Goal: Use online tool/utility: Utilize a website feature to perform a specific function

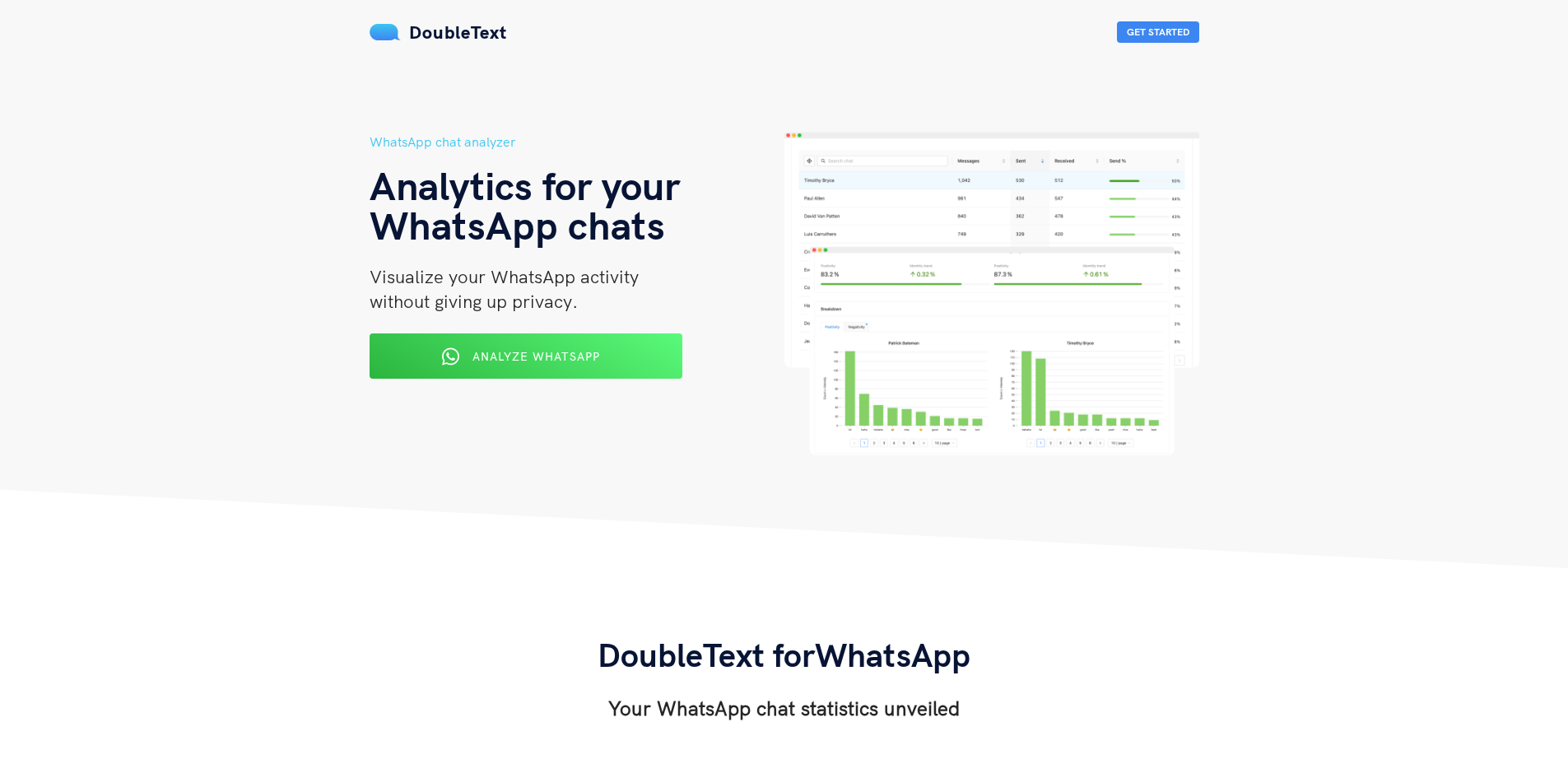
click at [560, 337] on button "Analyze WhatsApp" at bounding box center [526, 356] width 313 height 45
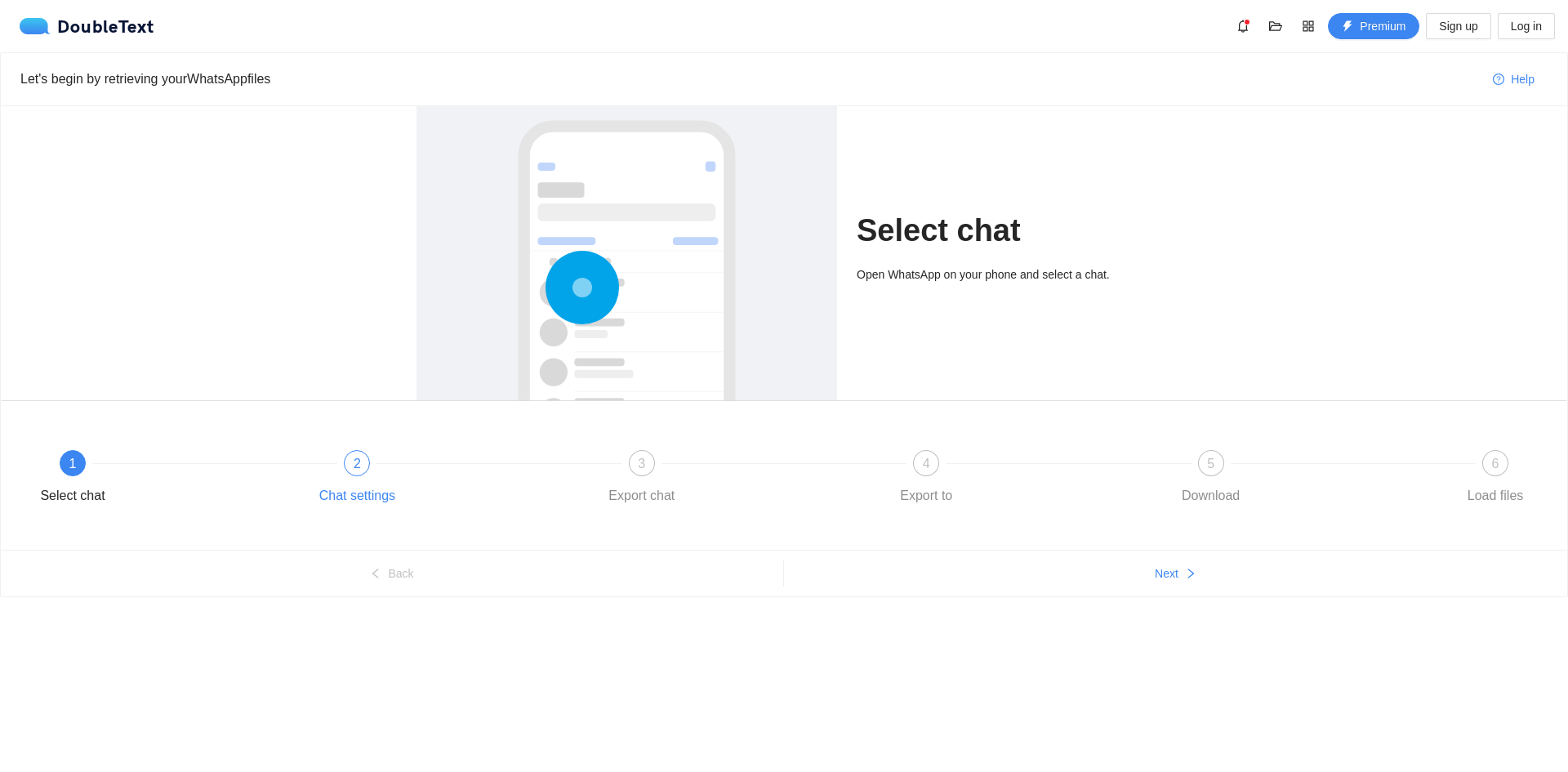
click at [368, 472] on div "2 Chat settings" at bounding box center [451, 479] width 285 height 58
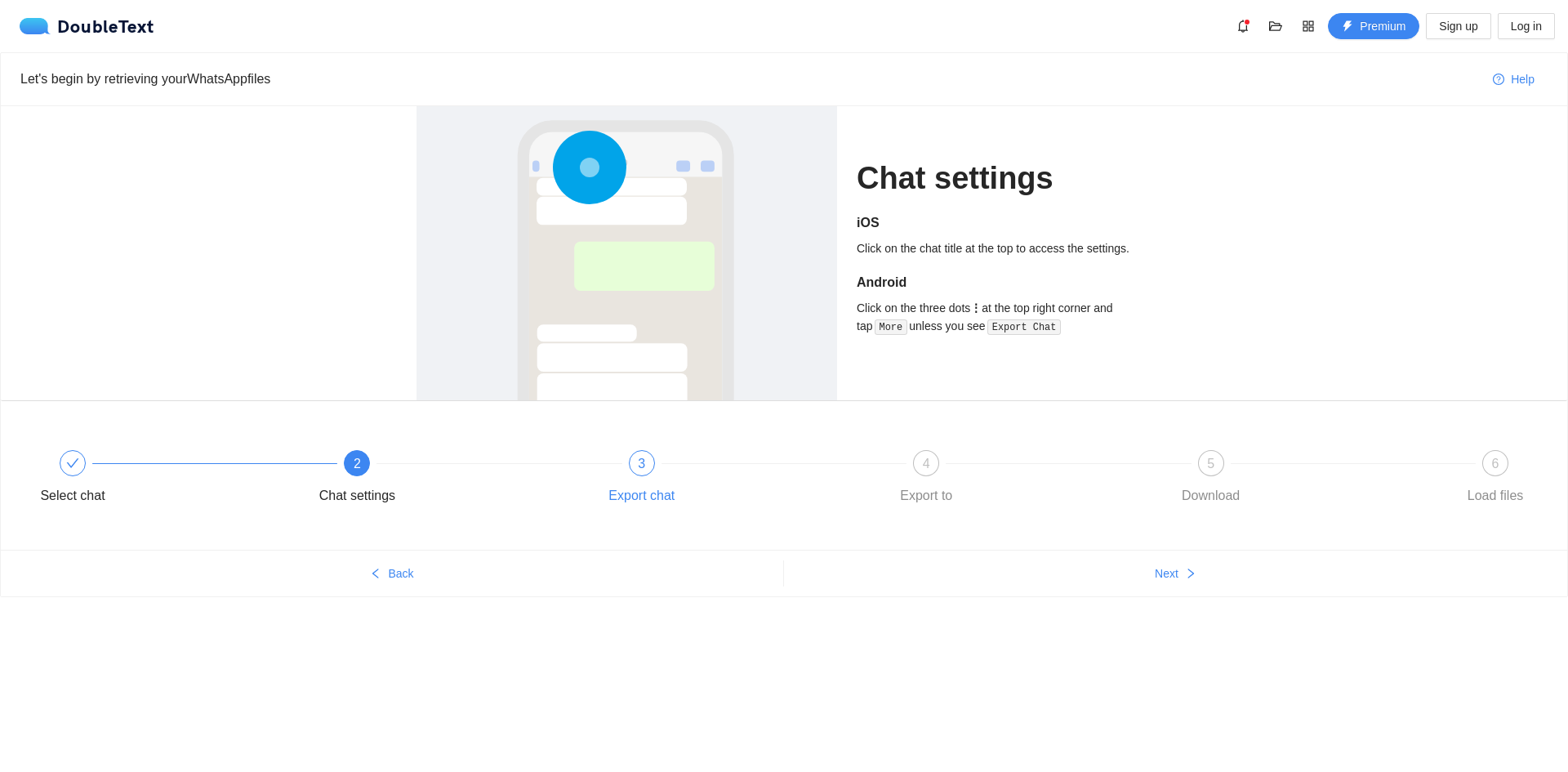
click at [647, 472] on div "3" at bounding box center [641, 462] width 26 height 26
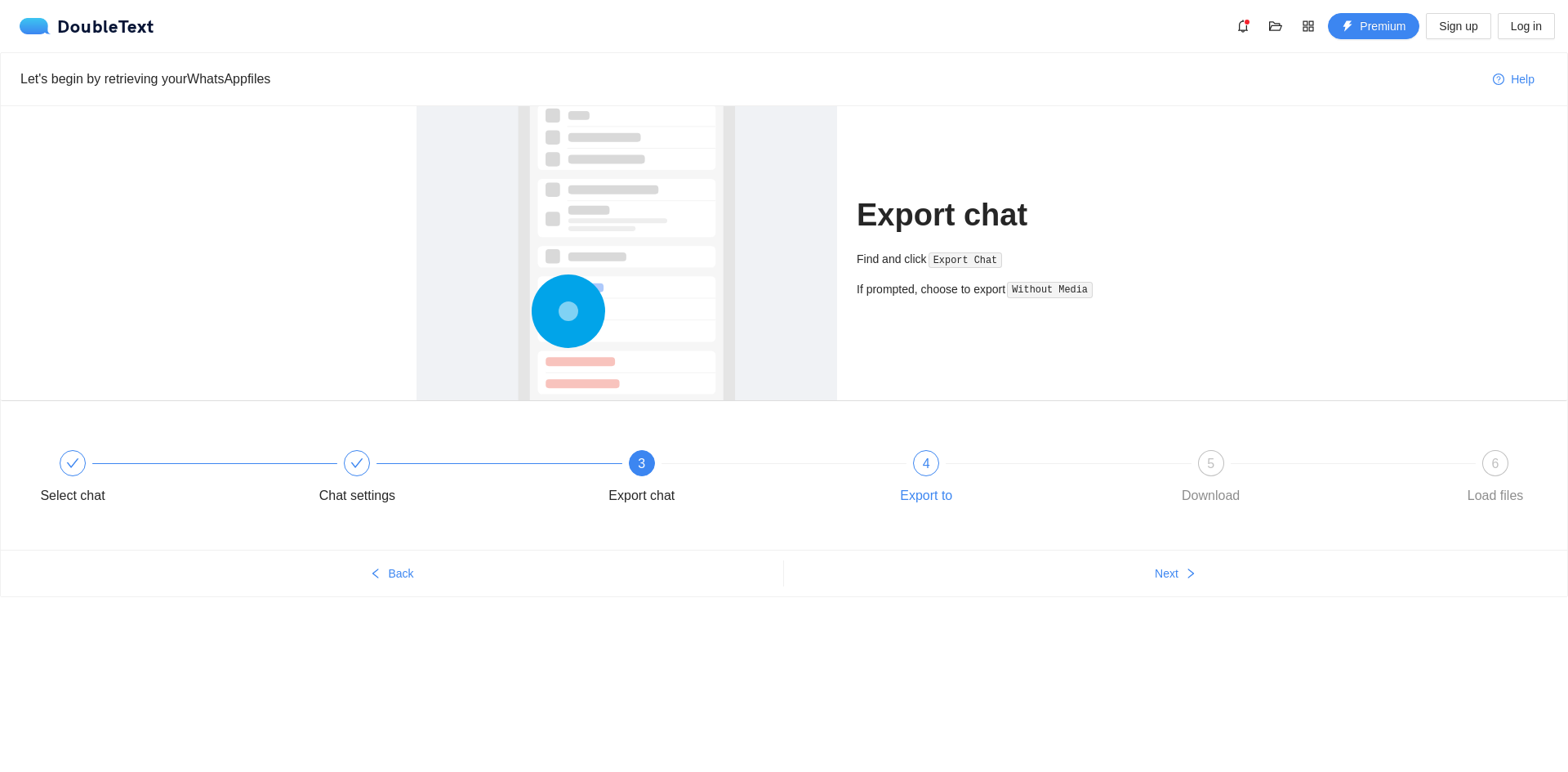
click at [923, 464] on div "4" at bounding box center [925, 462] width 26 height 26
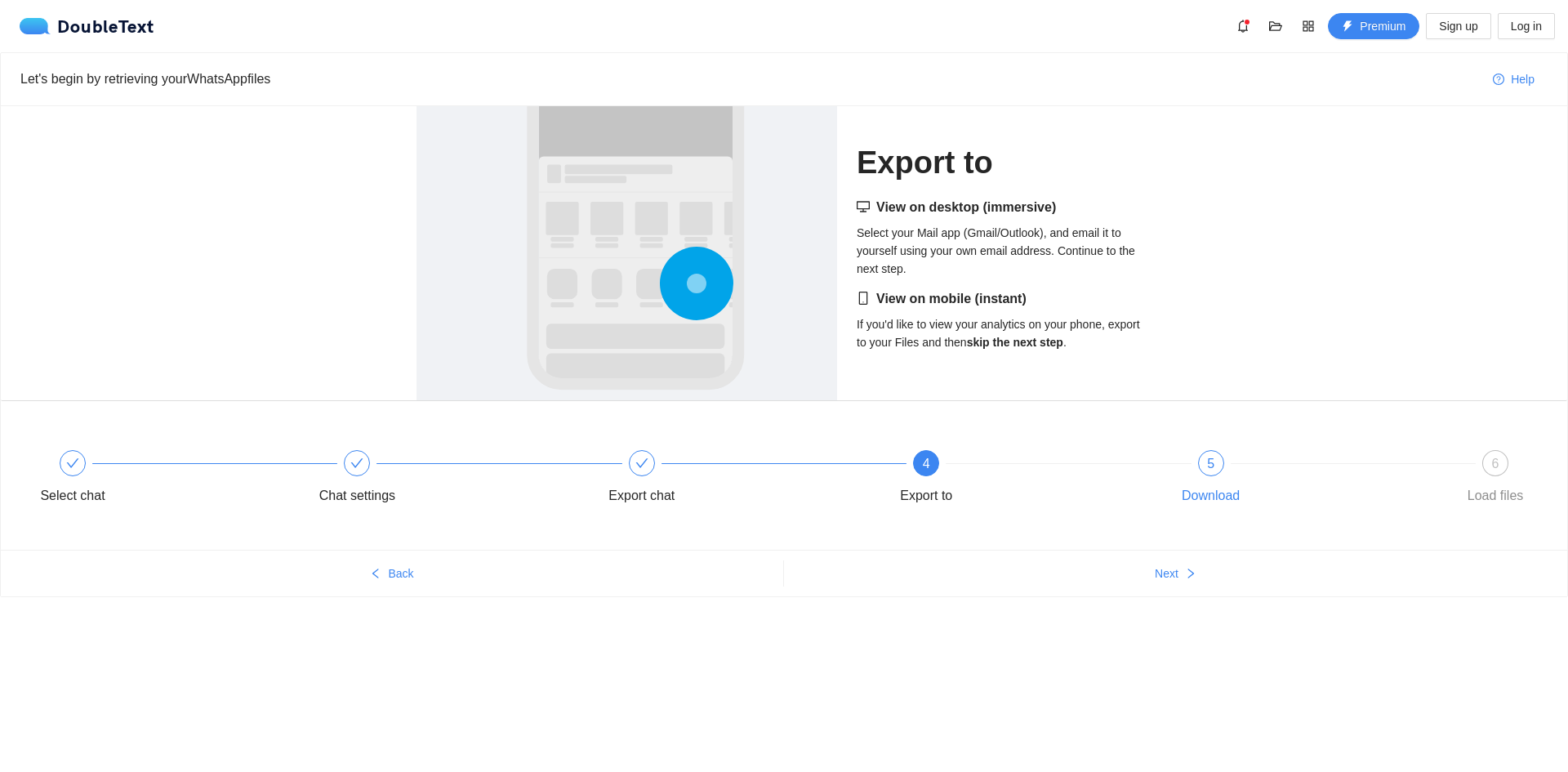
click at [1204, 488] on div "Download" at bounding box center [1210, 495] width 58 height 26
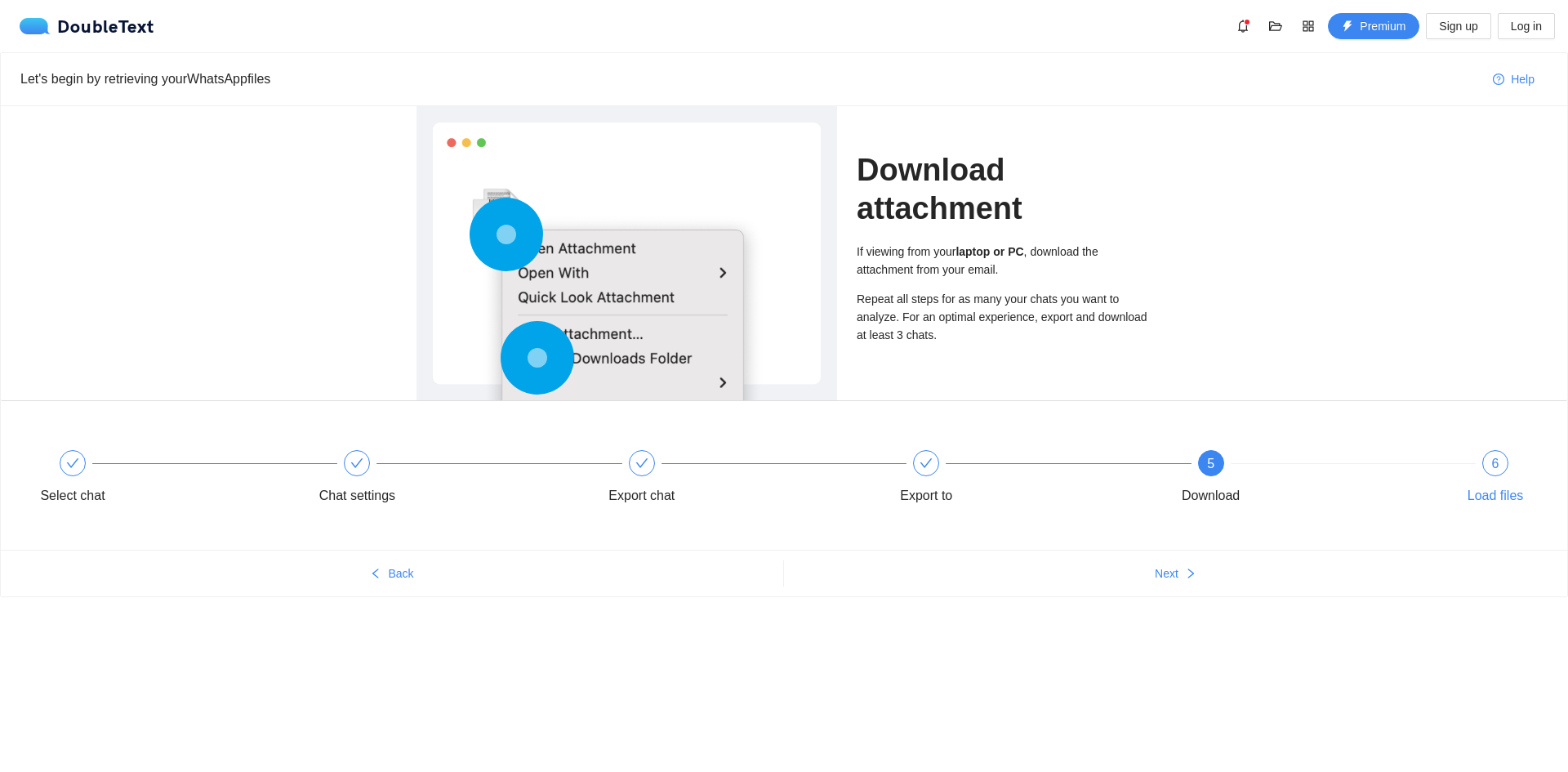
click at [1506, 475] on div "6 Load files" at bounding box center [1495, 479] width 95 height 58
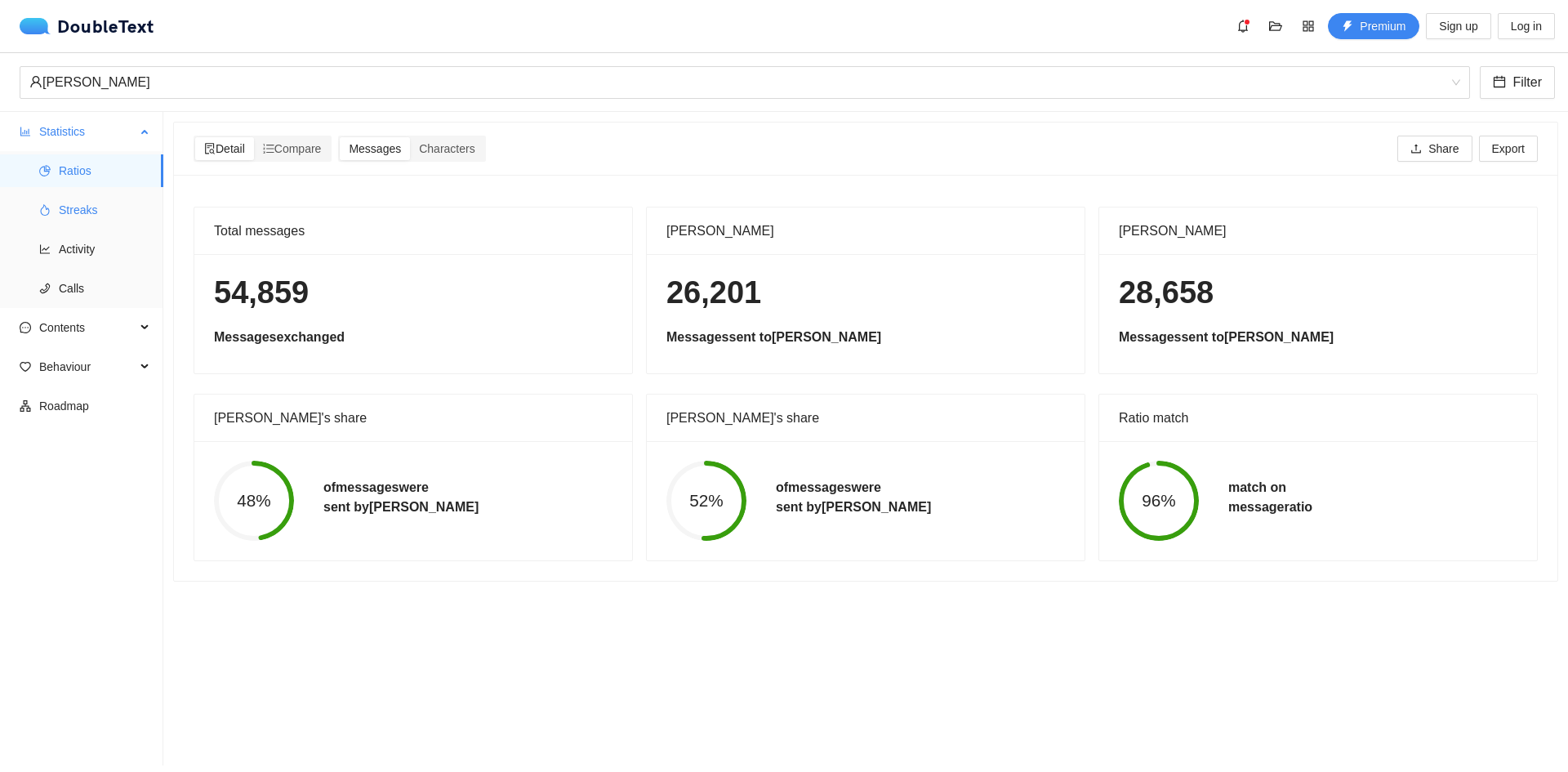
click at [82, 199] on span "Streaks" at bounding box center [104, 209] width 92 height 33
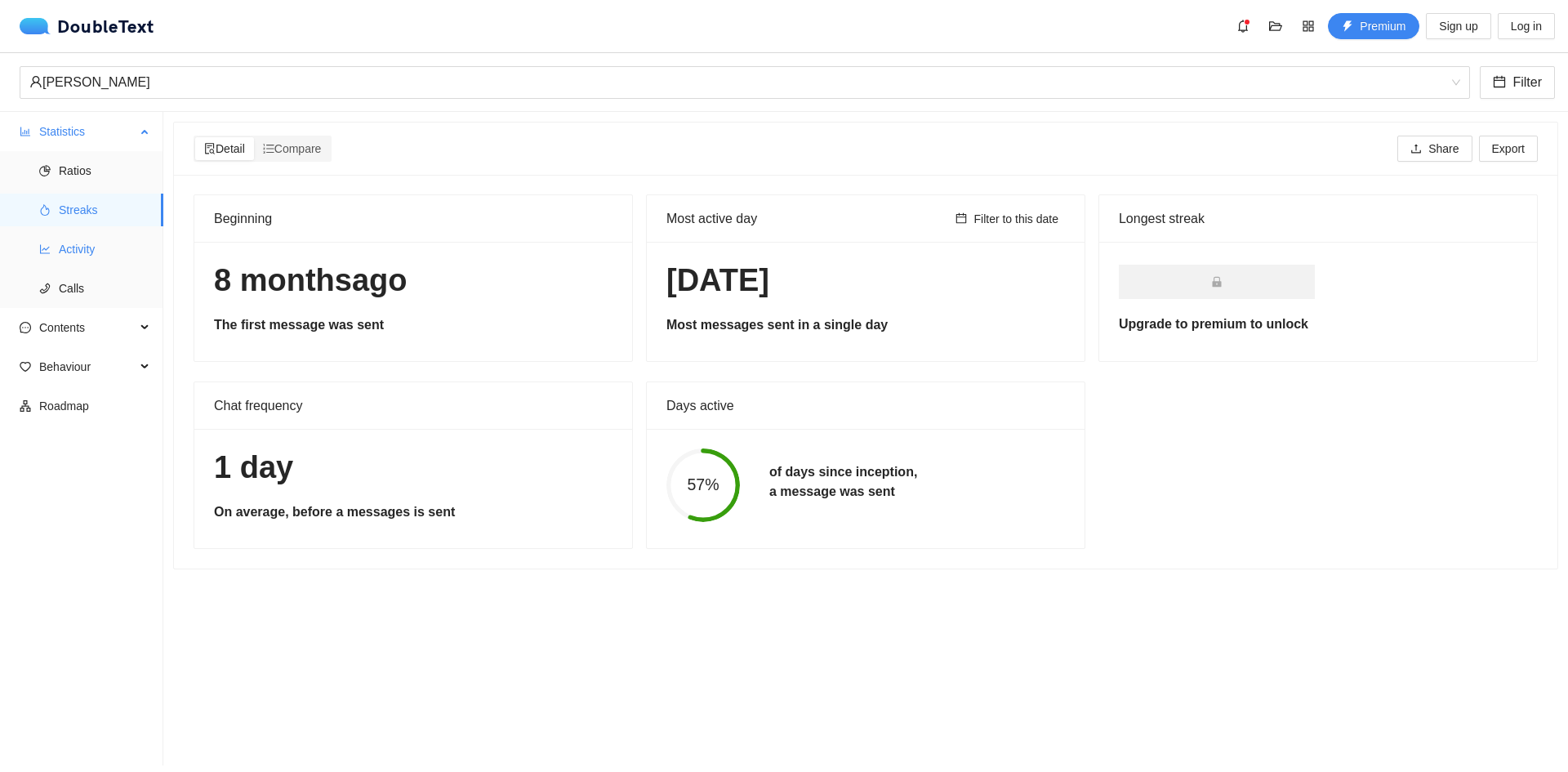
click at [68, 242] on span "Activity" at bounding box center [104, 249] width 92 height 33
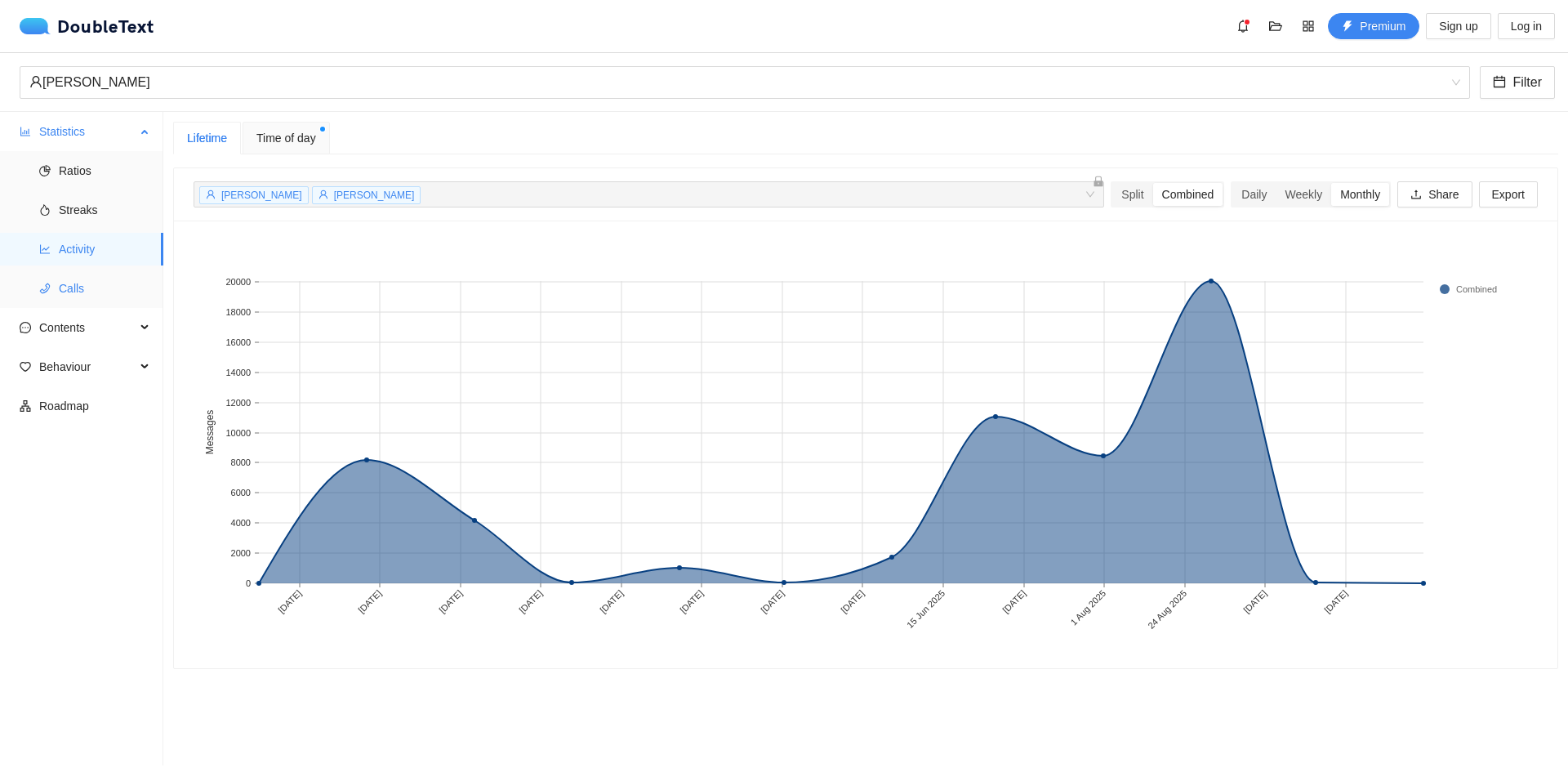
click at [64, 291] on span "Calls" at bounding box center [104, 288] width 92 height 33
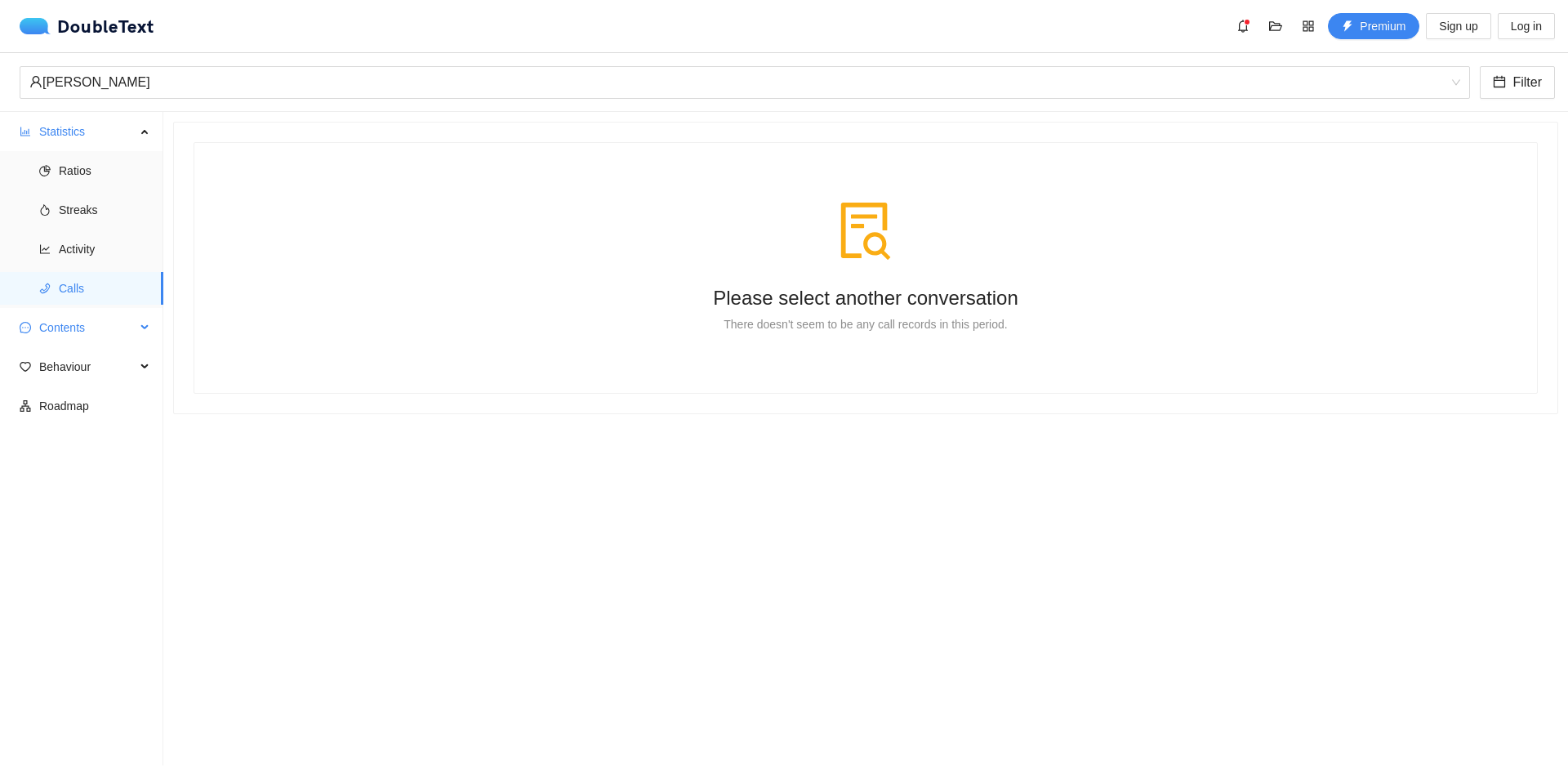
click at [68, 329] on span "Contents" at bounding box center [87, 327] width 96 height 33
click at [93, 374] on span "Word Cloud" at bounding box center [104, 366] width 92 height 33
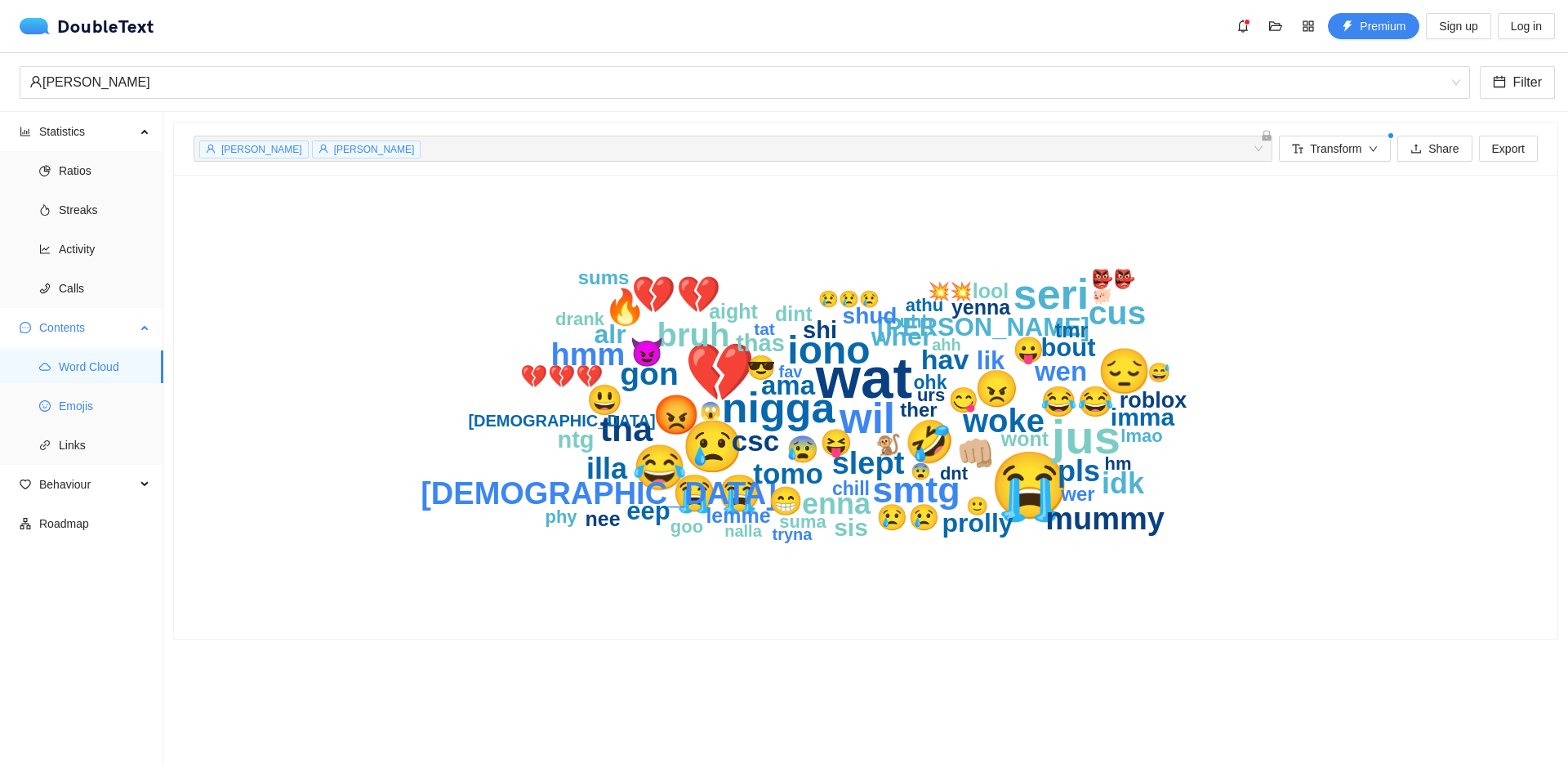
click at [97, 391] on span "Emojis" at bounding box center [104, 406] width 92 height 33
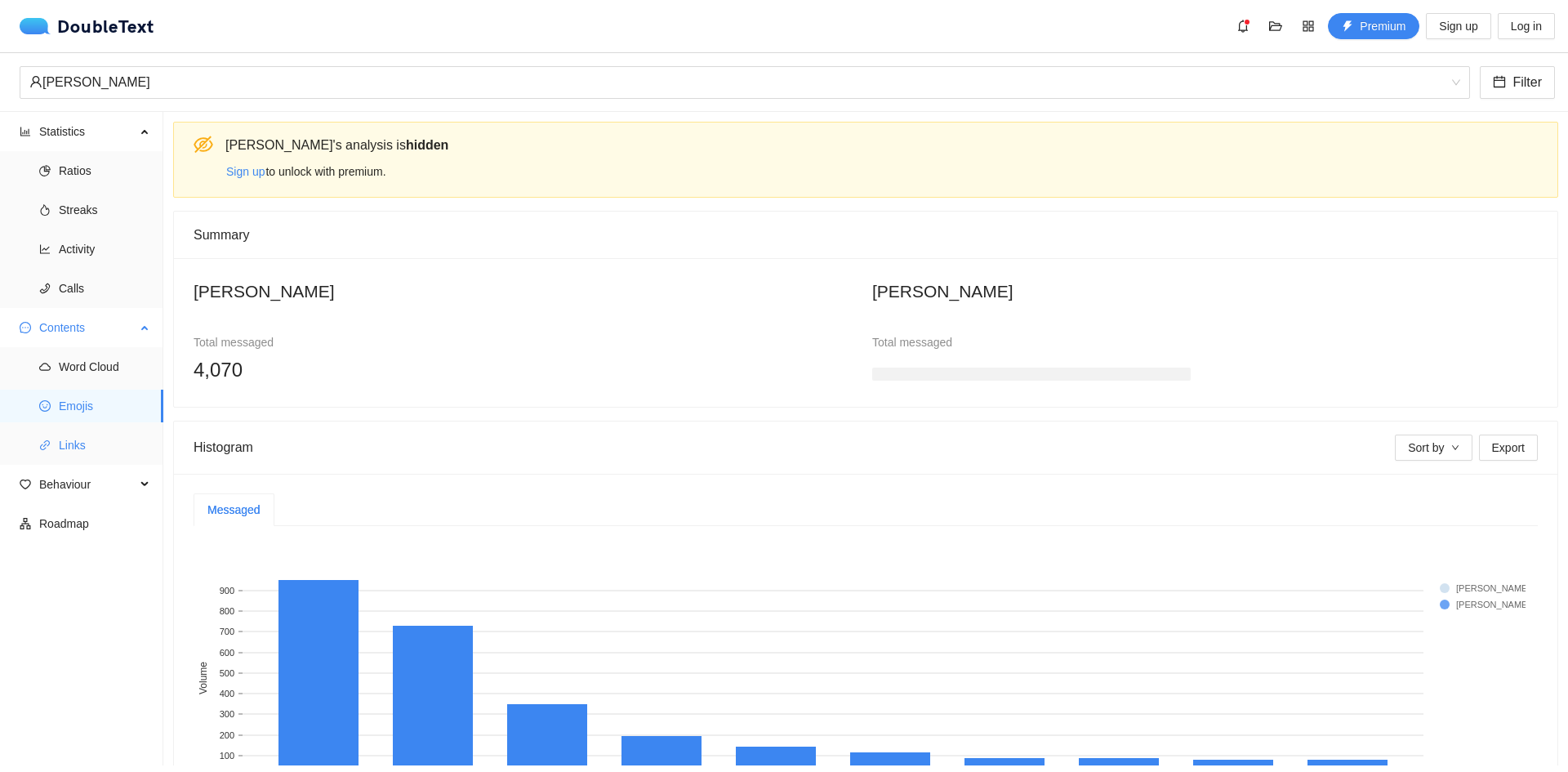
click at [113, 452] on span "Links" at bounding box center [104, 445] width 92 height 33
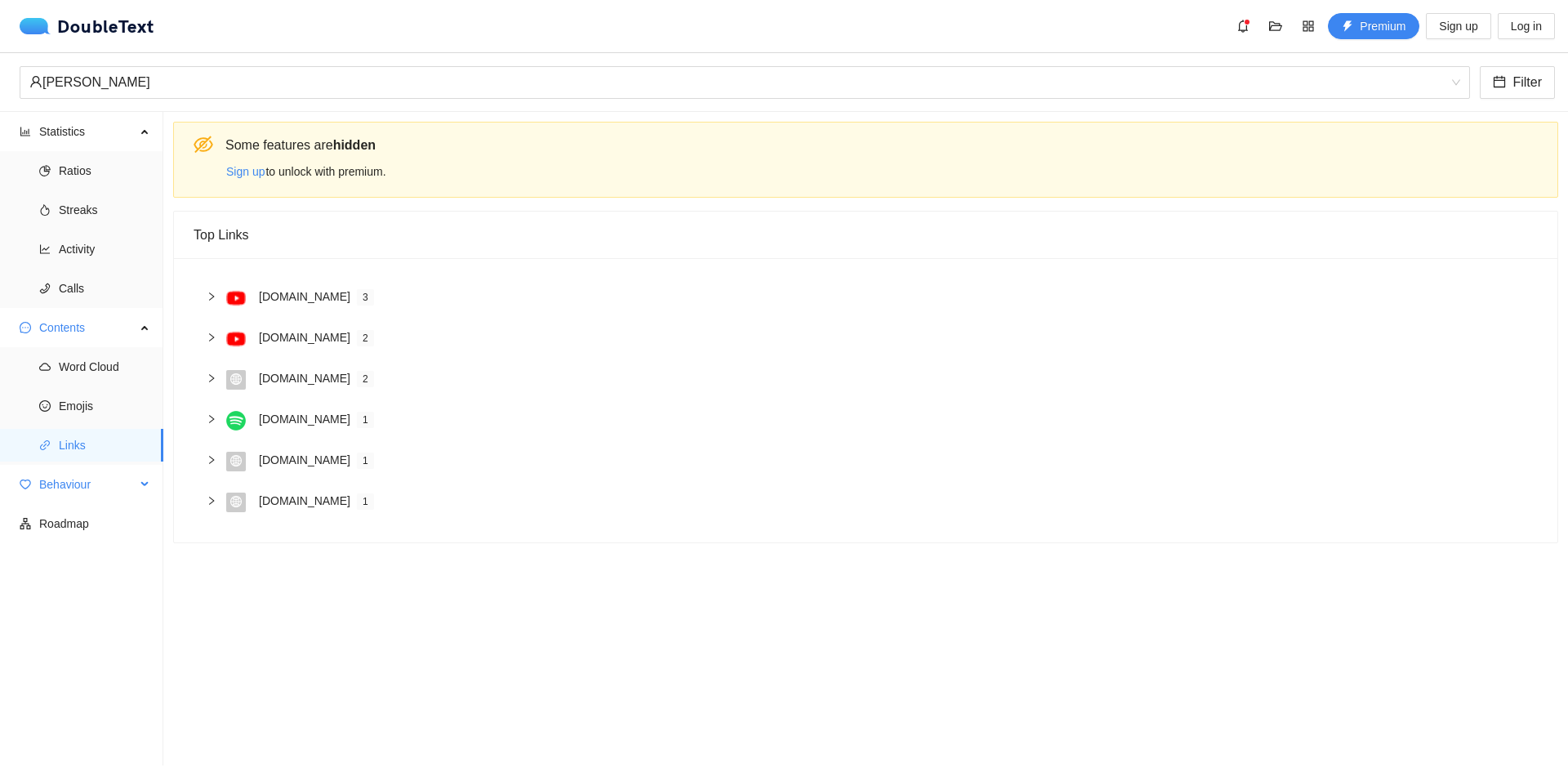
click at [81, 488] on span "Behaviour" at bounding box center [87, 484] width 96 height 33
click at [83, 525] on span "Engagement" at bounding box center [104, 523] width 92 height 33
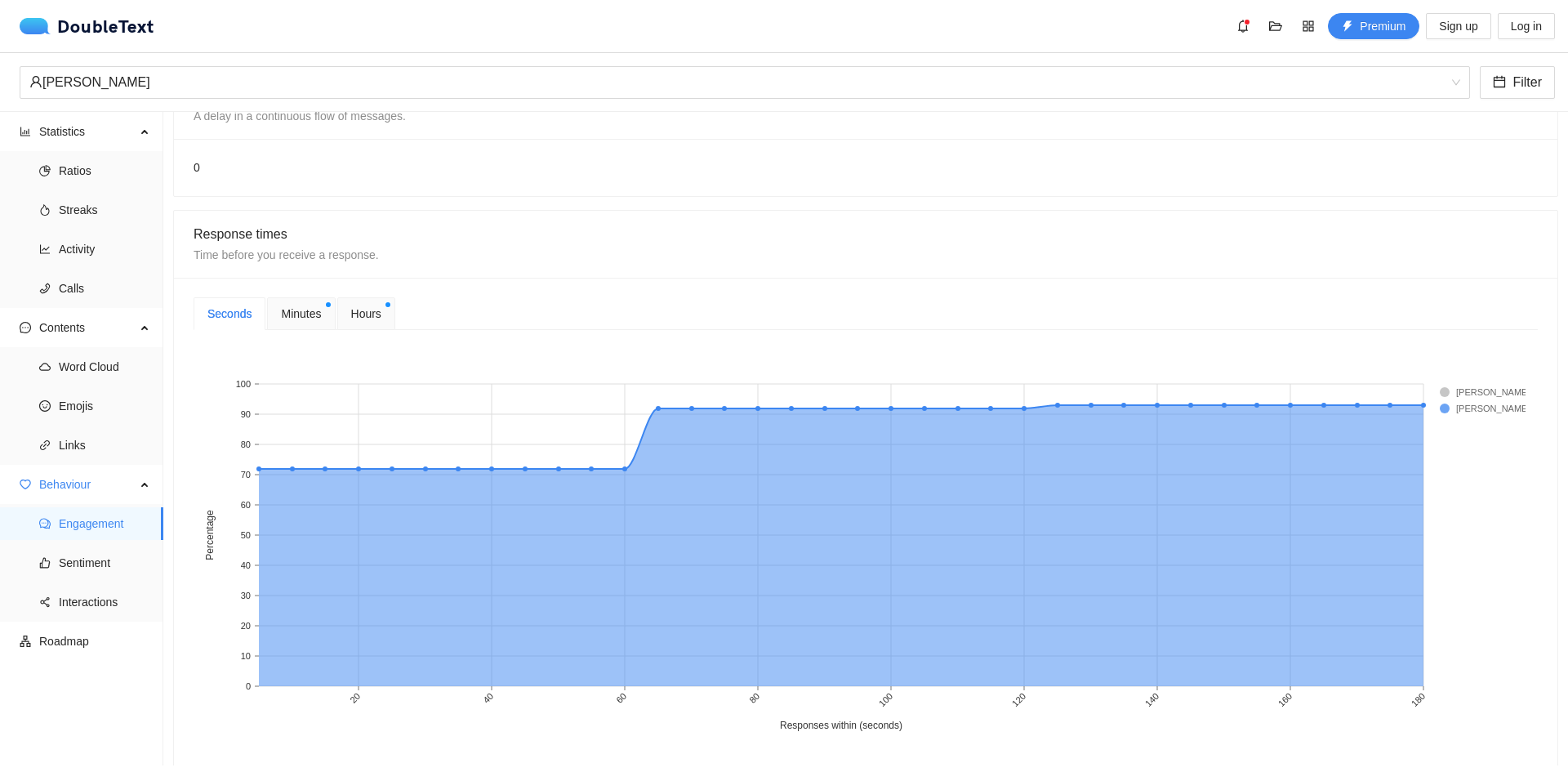
scroll to position [218, 0]
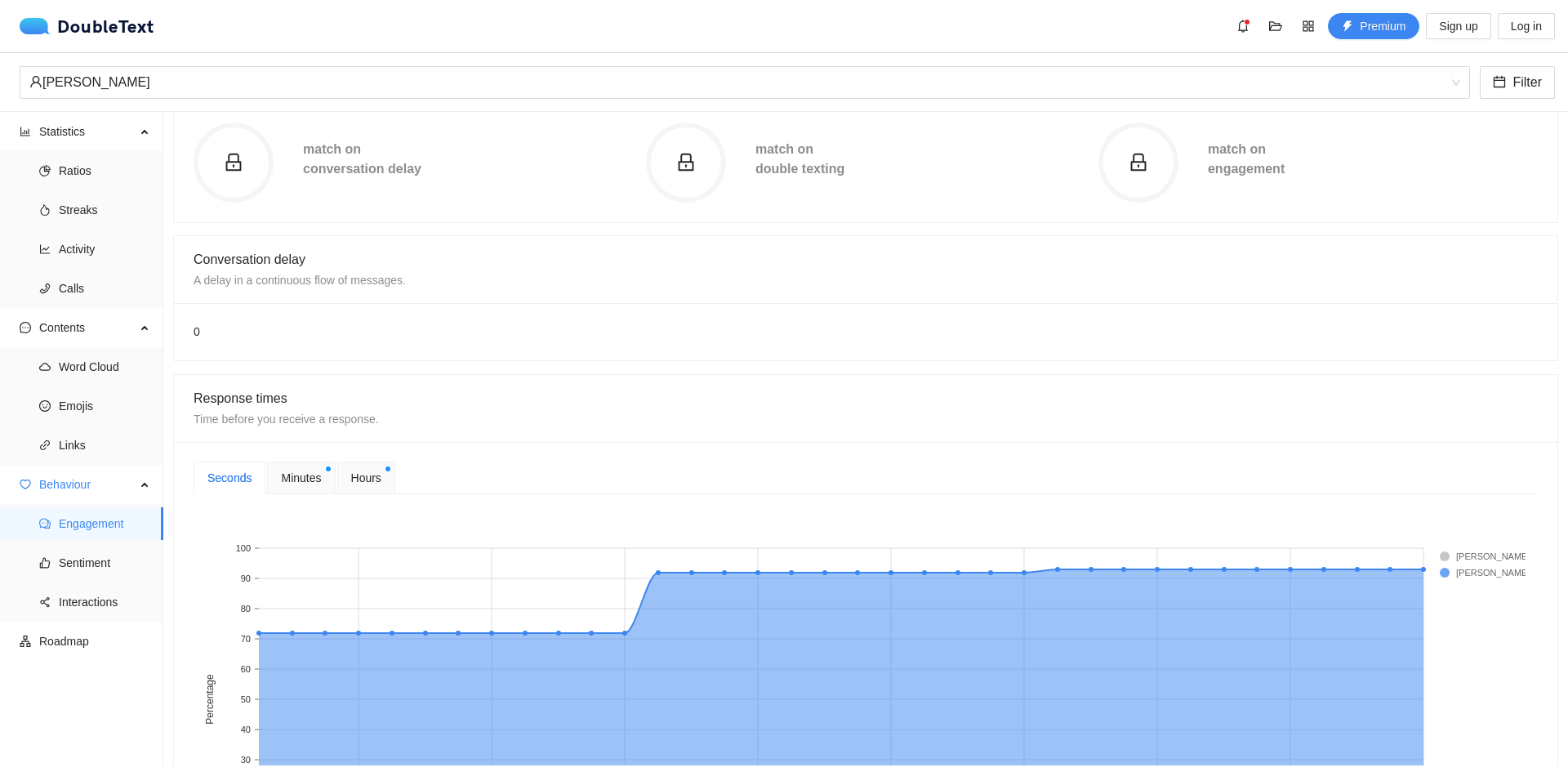
click at [299, 476] on span "Minutes" at bounding box center [301, 478] width 40 height 18
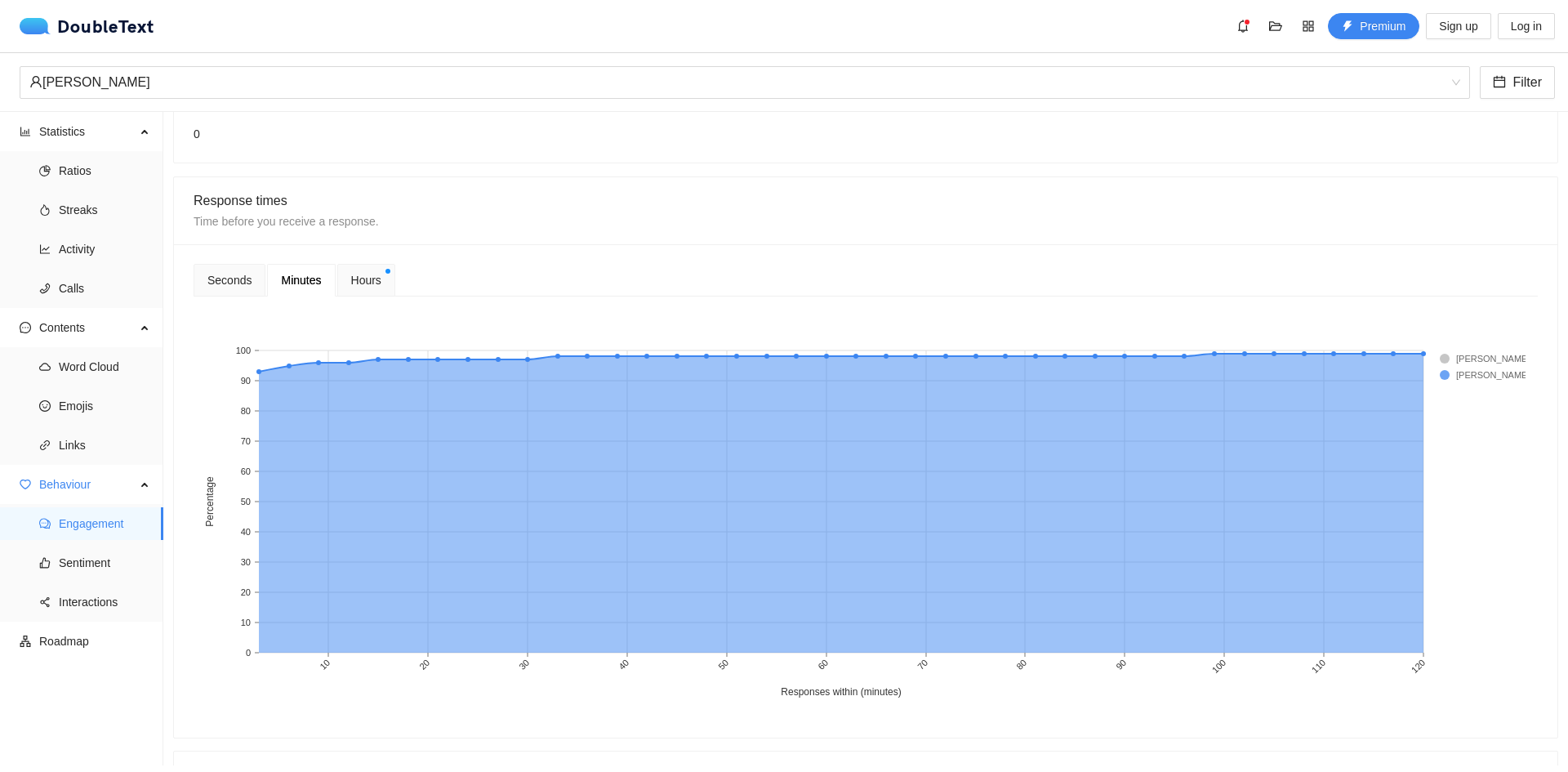
scroll to position [436, 0]
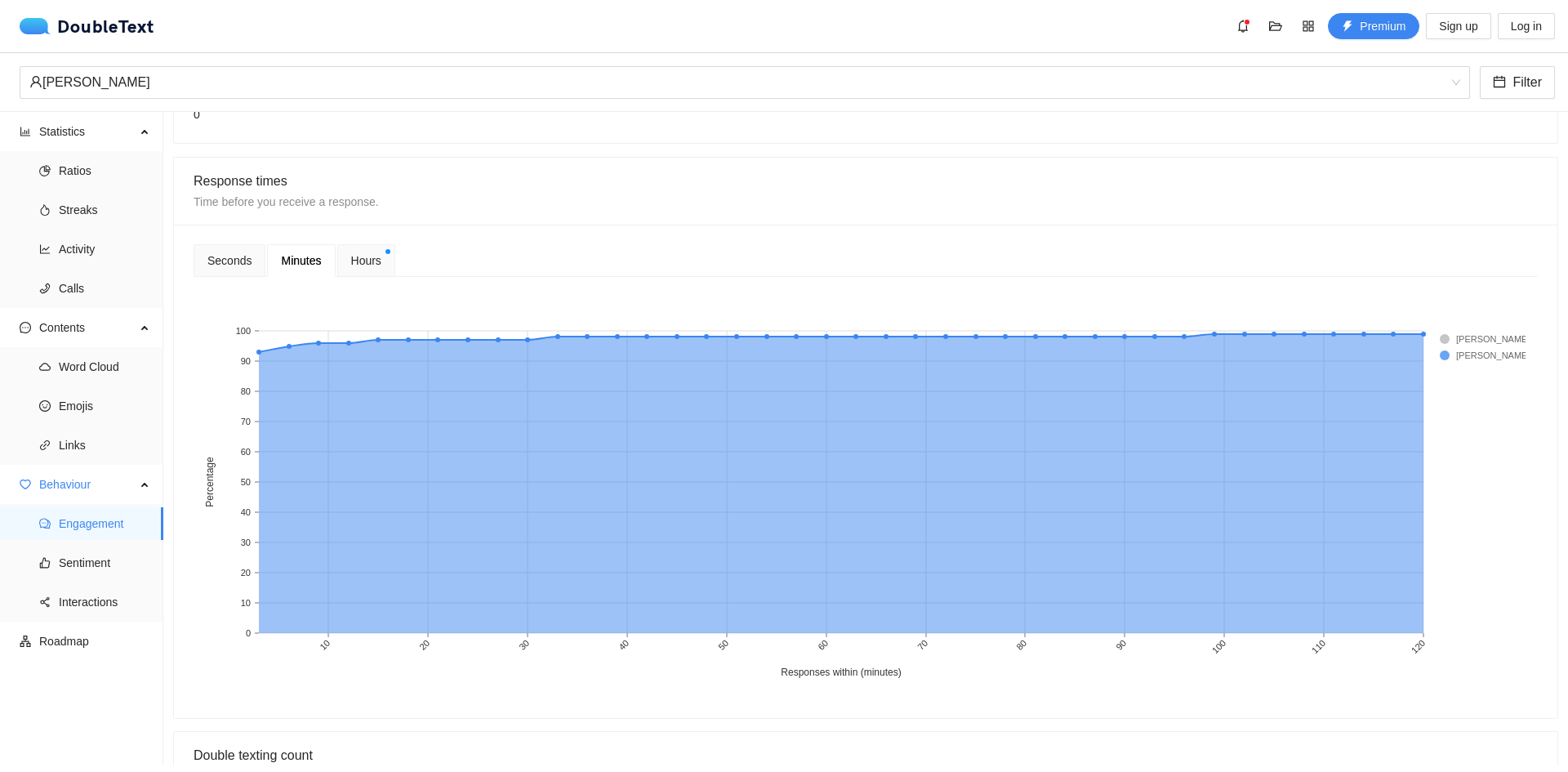
click at [373, 249] on div "Hours" at bounding box center [366, 260] width 58 height 33
click at [236, 267] on div "Seconds" at bounding box center [229, 260] width 44 height 18
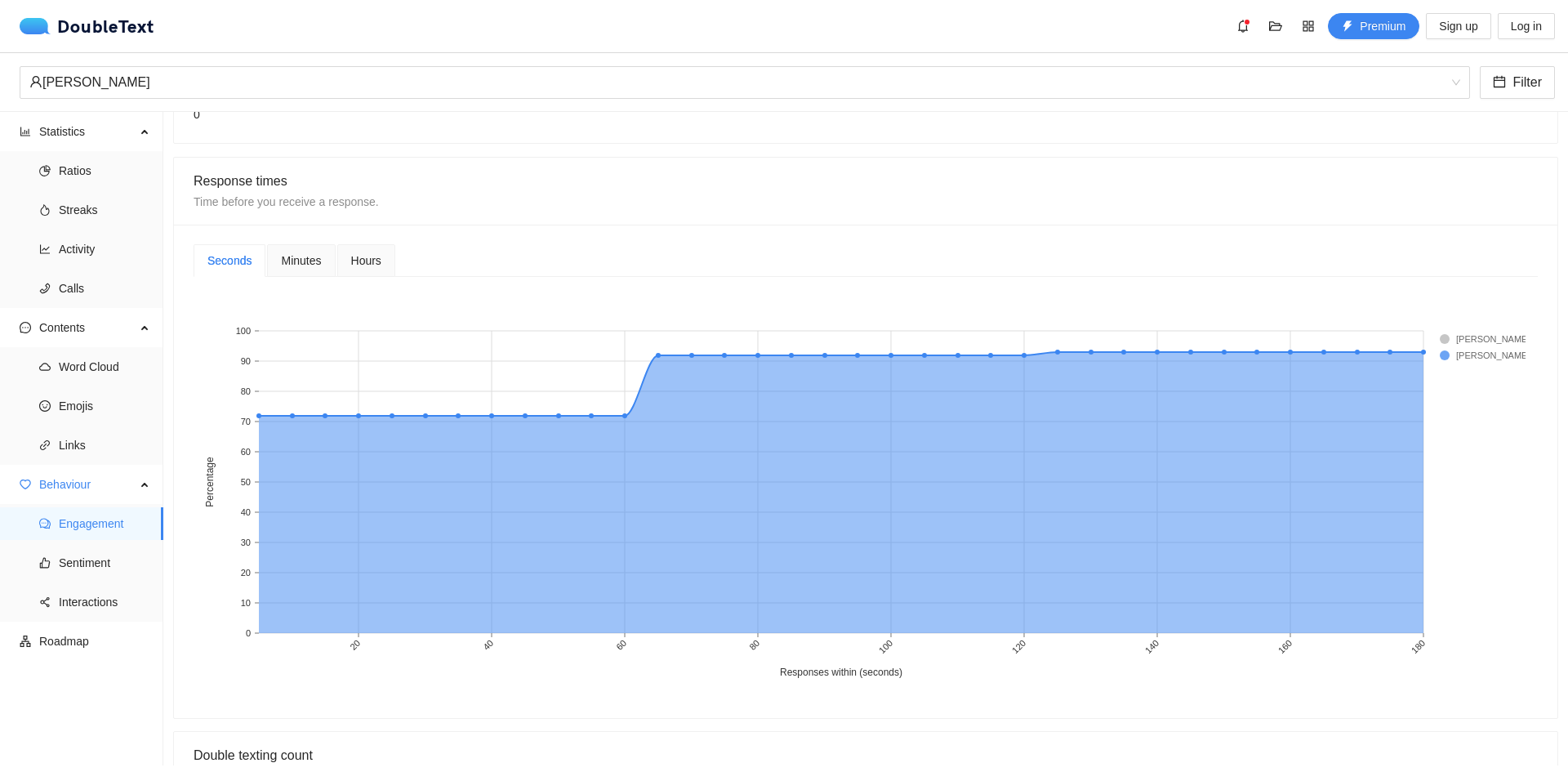
click at [366, 260] on span "Hours" at bounding box center [366, 260] width 30 height 12
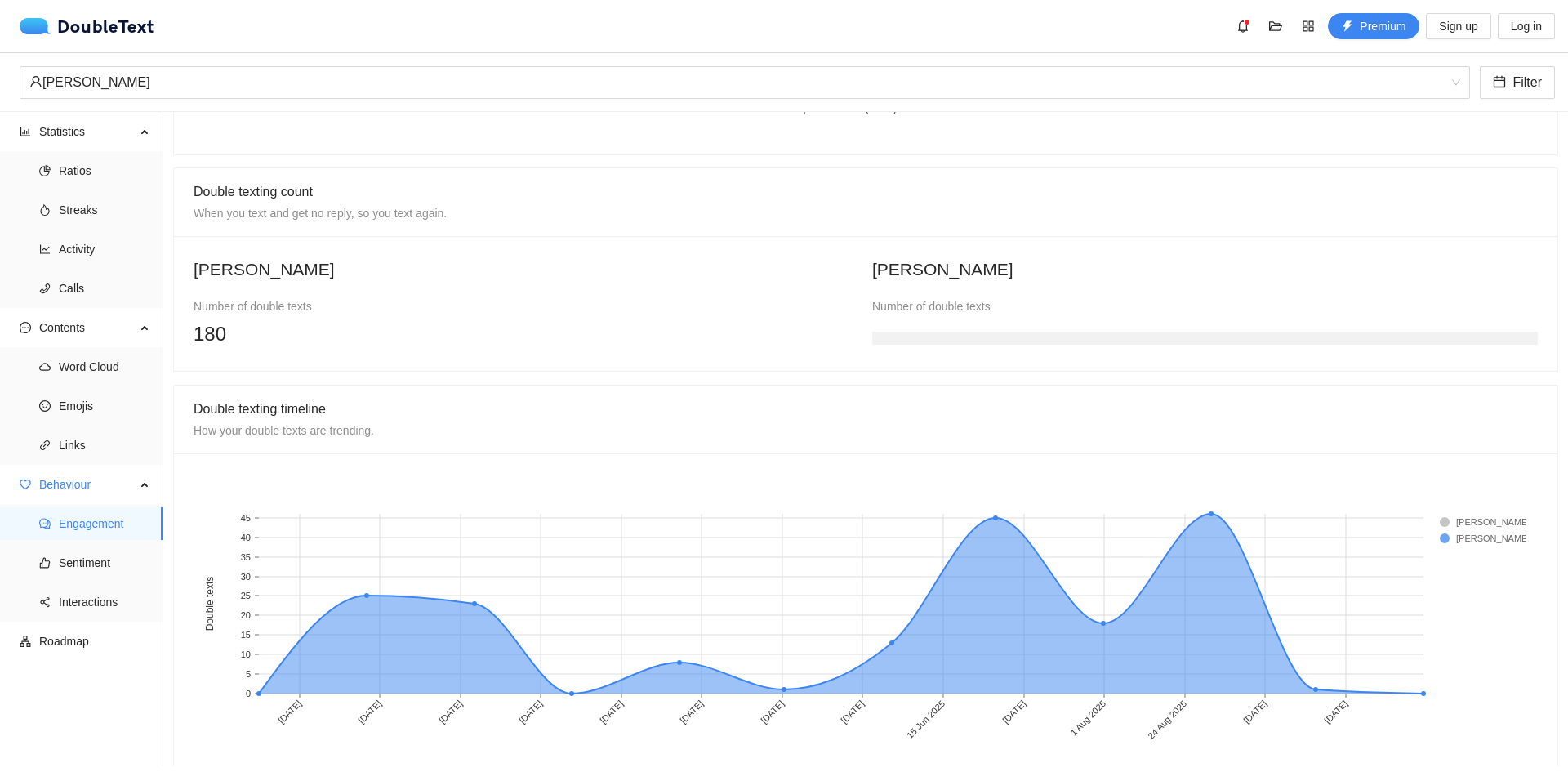
scroll to position [1035, 0]
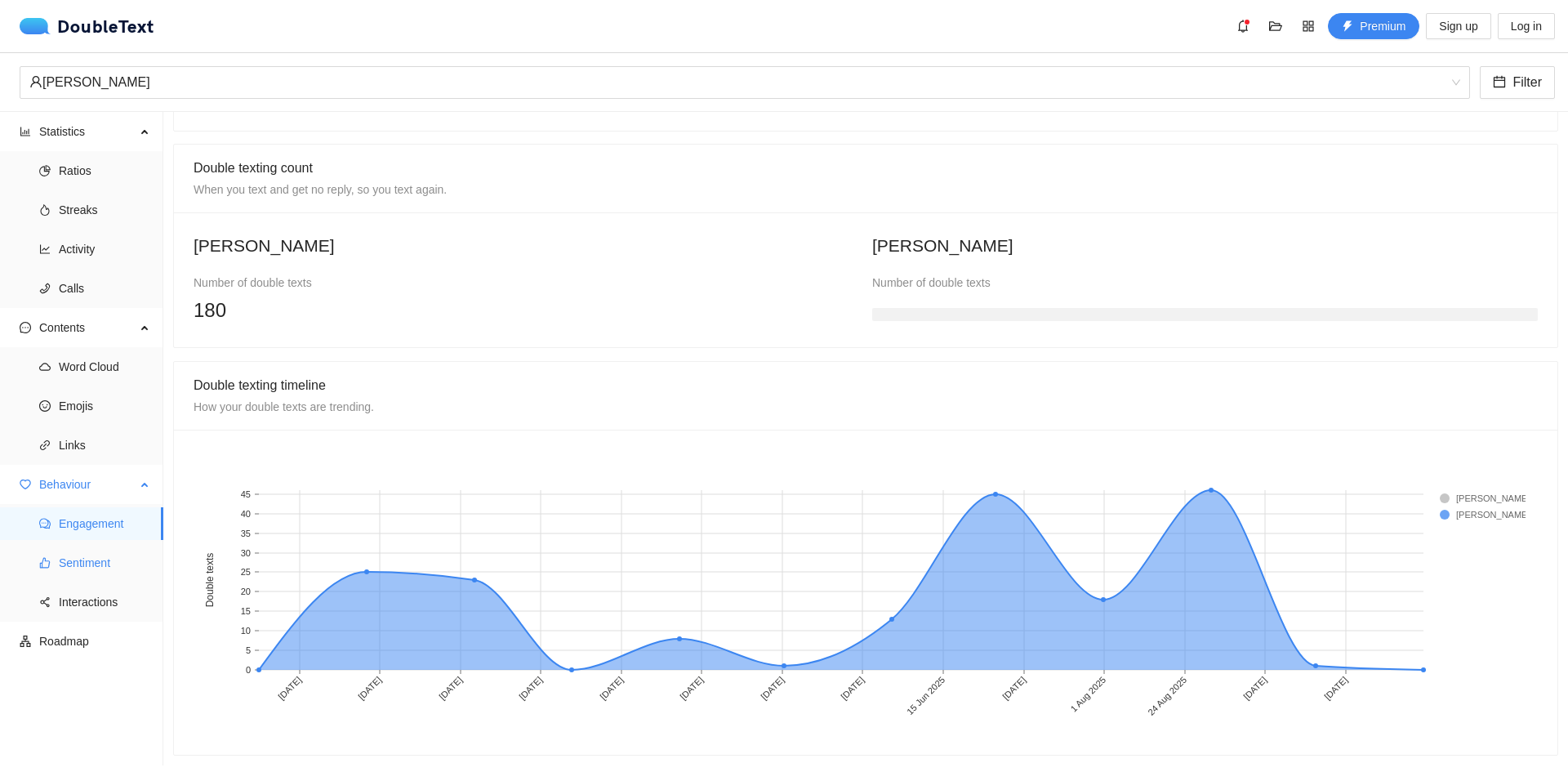
click at [98, 563] on span "Sentiment" at bounding box center [104, 563] width 92 height 33
